Goal: Transaction & Acquisition: Purchase product/service

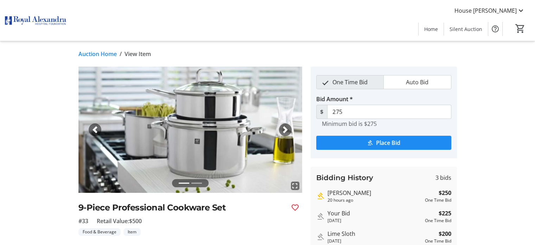
click at [83, 52] on link "Auction Home" at bounding box center [97, 54] width 38 height 8
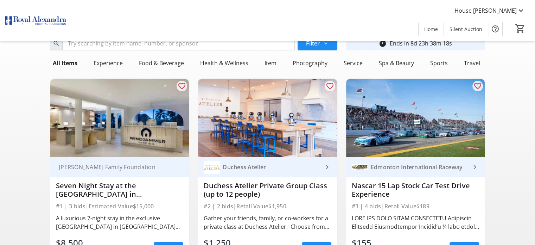
scroll to position [35, 0]
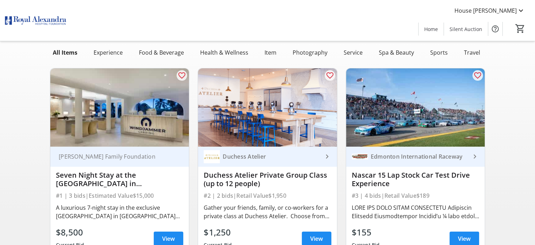
click at [270, 120] on img at bounding box center [267, 107] width 139 height 78
click at [241, 159] on div "Duchess Atelier" at bounding box center [271, 156] width 103 height 7
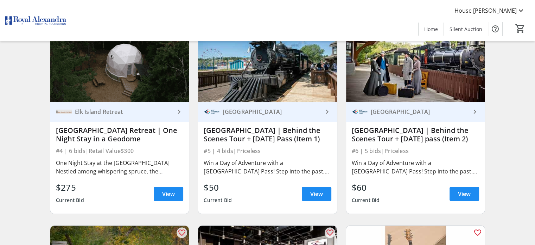
scroll to position [457, 0]
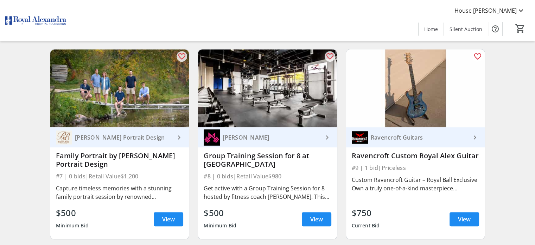
click at [250, 108] on img at bounding box center [267, 88] width 139 height 78
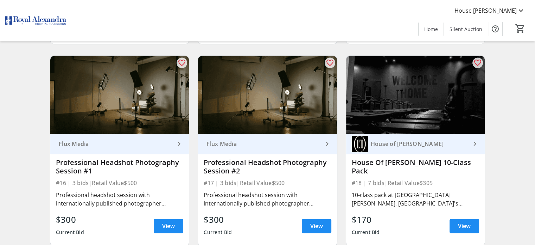
scroll to position [1056, 0]
click at [395, 144] on div "House of [PERSON_NAME]" at bounding box center [419, 143] width 103 height 7
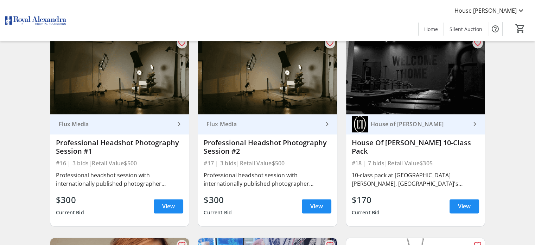
scroll to position [1091, 0]
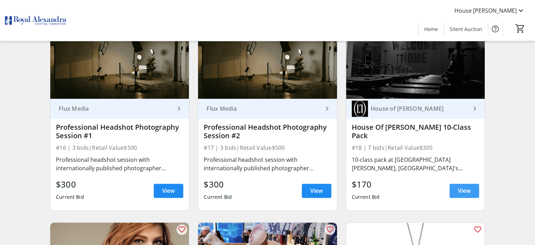
click at [453, 193] on span at bounding box center [465, 190] width 30 height 17
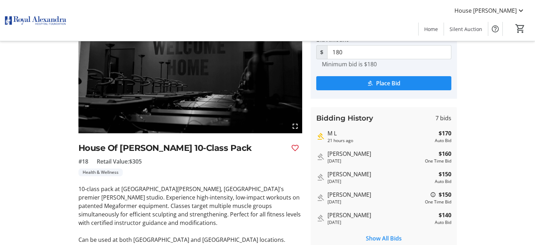
scroll to position [70, 0]
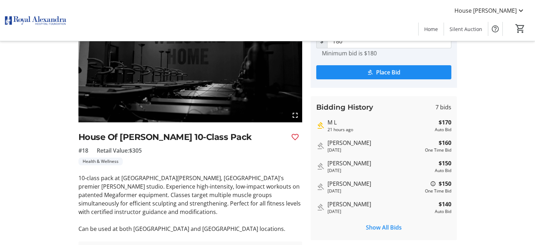
drag, startPoint x: 341, startPoint y: 122, endPoint x: 329, endPoint y: 122, distance: 11.6
click at [329, 122] on div "M L" at bounding box center [380, 122] width 105 height 8
click at [361, 126] on div "M L" at bounding box center [380, 122] width 105 height 8
click at [369, 142] on div "[PERSON_NAME]" at bounding box center [375, 142] width 95 height 8
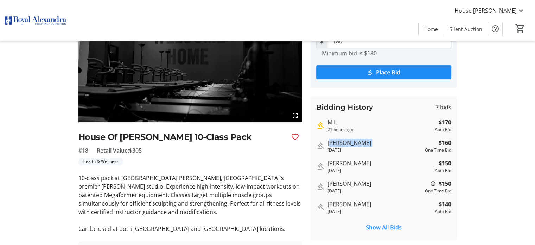
click at [369, 142] on div "[PERSON_NAME]" at bounding box center [375, 142] width 95 height 8
copy div "[PERSON_NAME]"
click at [352, 201] on div "[PERSON_NAME]" at bounding box center [380, 204] width 105 height 8
click at [361, 200] on div "[PERSON_NAME]" at bounding box center [380, 204] width 105 height 8
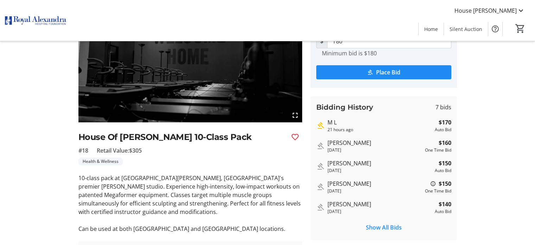
click at [361, 201] on div "[PERSON_NAME]" at bounding box center [380, 204] width 105 height 8
click at [358, 202] on div "[PERSON_NAME]" at bounding box center [380, 204] width 105 height 8
copy div "[PERSON_NAME]"
